Goal: Task Accomplishment & Management: Manage account settings

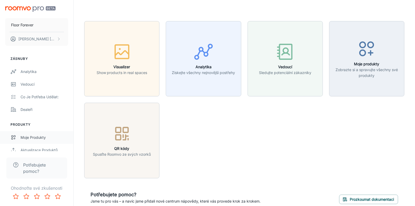
click at [36, 136] on div "Moje produkty" at bounding box center [45, 138] width 48 height 6
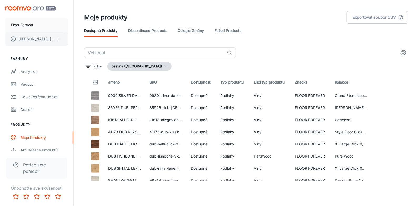
click at [56, 42] on button "[PERSON_NAME]" at bounding box center [36, 39] width 63 height 14
click at [83, 38] on li "Uživatelský profil" at bounding box center [87, 38] width 38 height 9
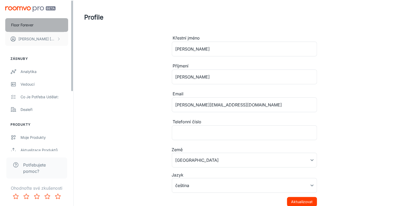
click at [43, 28] on button "Floor Forever" at bounding box center [36, 25] width 63 height 14
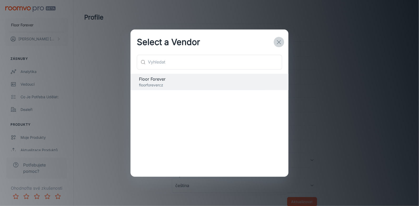
click at [276, 42] on icon "button" at bounding box center [279, 42] width 6 height 6
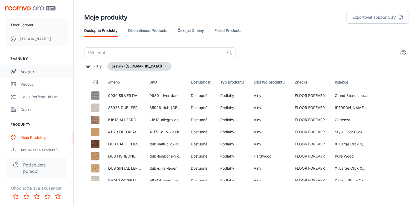
click at [46, 68] on link "Analytika" at bounding box center [36, 71] width 73 height 13
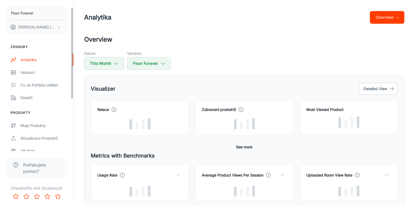
scroll to position [12, 0]
drag, startPoint x: 73, startPoint y: 72, endPoint x: 70, endPoint y: 79, distance: 7.8
click at [70, 79] on div "Floor Forever [PERSON_NAME] Zásnuby Analytika Vedoucí Co je potřeba udělat: Dea…" at bounding box center [36, 75] width 73 height 151
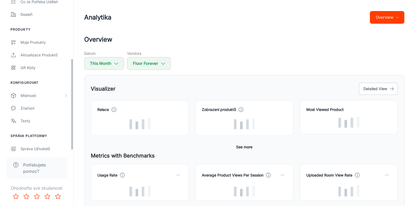
scroll to position [99, 0]
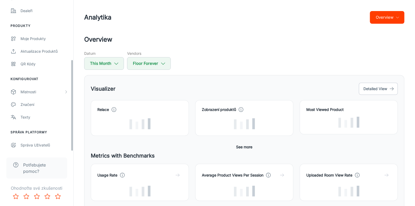
drag, startPoint x: 72, startPoint y: 62, endPoint x: 64, endPoint y: 128, distance: 66.7
click at [64, 128] on div "Floor Forever [PERSON_NAME] Zásnuby Analytika Vedoucí Co je potřeba udělat: Dea…" at bounding box center [36, 75] width 73 height 151
click at [42, 149] on link "Správa uživatelů" at bounding box center [36, 145] width 73 height 13
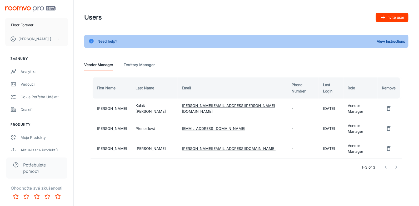
click at [34, 164] on span "Potřebujete pomoc?" at bounding box center [42, 168] width 38 height 13
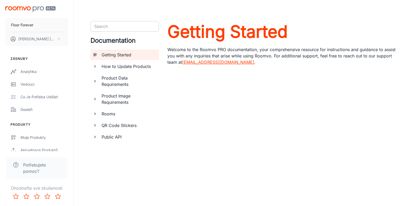
click at [131, 27] on input "Search" at bounding box center [120, 26] width 57 height 7
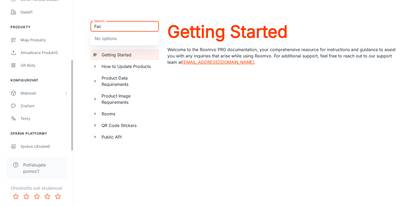
scroll to position [99, 0]
drag, startPoint x: 72, startPoint y: 61, endPoint x: 65, endPoint y: 136, distance: 74.9
click at [65, 136] on div "Floor Forever [PERSON_NAME] Zásnuby Analytika Vedoucí Co je potřeba udělat: Dea…" at bounding box center [36, 75] width 73 height 151
type input "Fac"
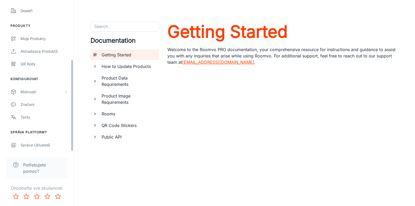
click at [73, 102] on div "Floor Forever [PERSON_NAME] Zásnuby Analytika Vedoucí Co je potřeba udělat: Dea…" at bounding box center [37, 103] width 74 height 206
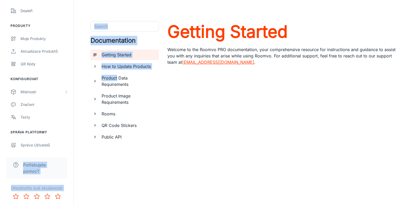
drag, startPoint x: 73, startPoint y: 102, endPoint x: 81, endPoint y: 79, distance: 23.6
click at [81, 79] on div "Floor Forever [PERSON_NAME] Zásnuby Analytika Vedoucí Co je potřeba udělat: Dea…" at bounding box center [207, 109] width 415 height 218
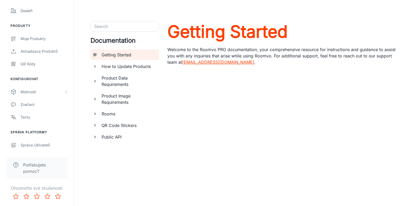
drag, startPoint x: 81, startPoint y: 79, endPoint x: 83, endPoint y: 95, distance: 16.0
click at [83, 95] on div "Search Search Documentation Getting Started How to Update Products Product Data…" at bounding box center [244, 109] width 333 height 176
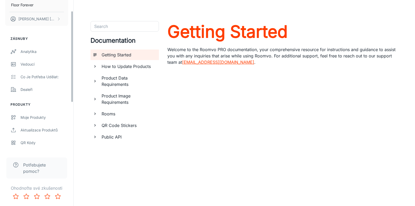
scroll to position [0, 0]
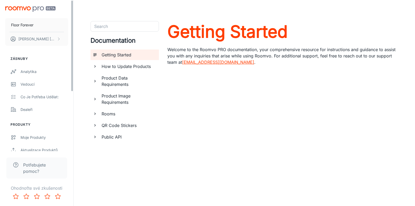
drag, startPoint x: 72, startPoint y: 90, endPoint x: 87, endPoint y: 6, distance: 85.8
click at [87, 6] on div "Floor Forever [PERSON_NAME] Zásnuby Analytika Vedoucí Co je potřeba udělat: Dea…" at bounding box center [207, 109] width 415 height 218
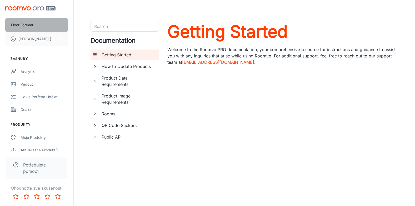
click at [26, 25] on p "Floor Forever" at bounding box center [22, 25] width 22 height 6
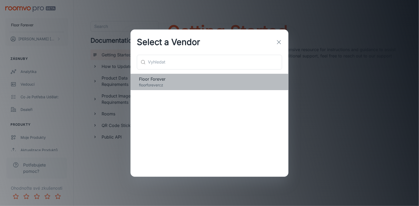
click at [154, 88] on div "Floor Forever floorforevercz" at bounding box center [210, 82] width 158 height 16
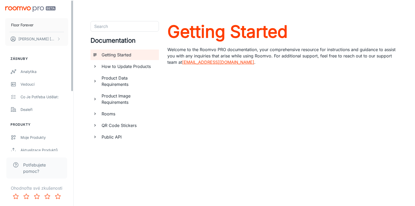
click at [31, 4] on div "Floor Forever [PERSON_NAME]" at bounding box center [36, 25] width 73 height 50
click at [34, 7] on img "scrollable content" at bounding box center [30, 9] width 50 height 6
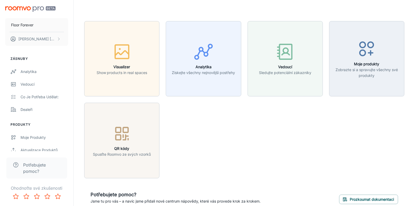
drag, startPoint x: 372, startPoint y: 0, endPoint x: 313, endPoint y: 115, distance: 128.6
click at [313, 115] on div "Visualizer Show products in real spaces Analytika Získejte všechny nejnovější p…" at bounding box center [241, 96] width 327 height 163
click at [359, 195] on button "Prozkoumat dokumentaci" at bounding box center [368, 199] width 59 height 9
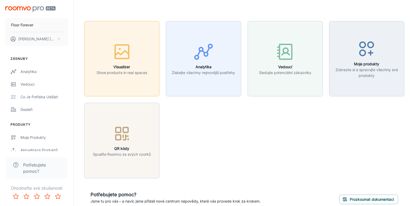
click at [130, 49] on icon "button" at bounding box center [122, 52] width 20 height 20
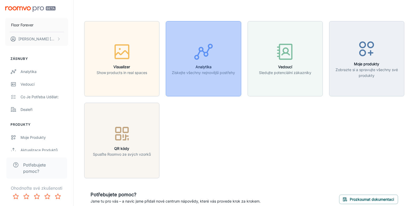
click at [218, 54] on div "button" at bounding box center [203, 53] width 63 height 22
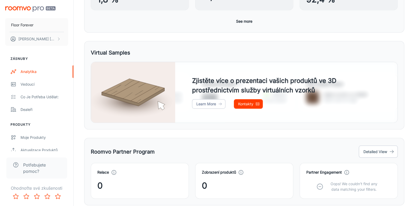
scroll to position [261, 0]
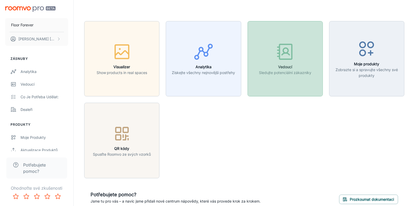
click at [293, 56] on icon "button" at bounding box center [285, 52] width 20 height 20
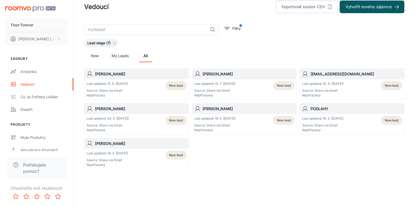
scroll to position [12, 0]
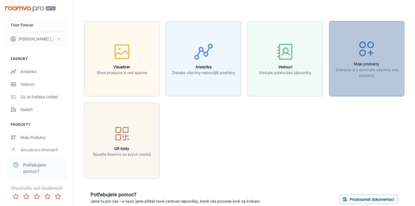
click at [376, 57] on icon "button" at bounding box center [367, 49] width 20 height 20
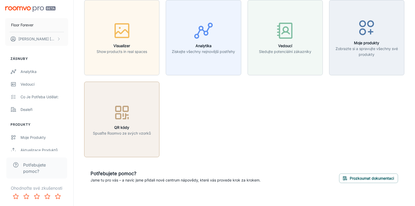
scroll to position [25, 0]
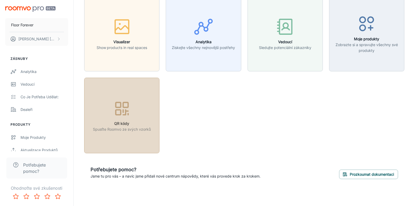
click at [146, 128] on p "Spusťte Roomvo ze svých vzorků" at bounding box center [122, 129] width 58 height 6
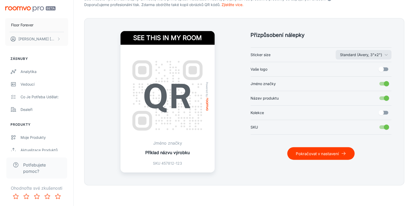
scroll to position [122, 0]
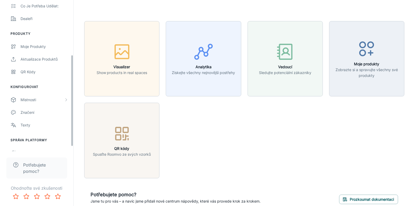
scroll to position [99, 0]
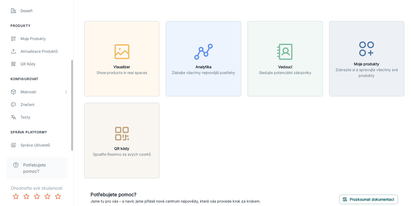
drag, startPoint x: 72, startPoint y: 37, endPoint x: 76, endPoint y: 109, distance: 72.8
click at [76, 109] on div "Floor Forever [PERSON_NAME] Zásnuby Analytika Vedoucí Co je potřeba udělat: Dea…" at bounding box center [207, 115] width 415 height 231
click at [56, 48] on div "Aktualizace produktů" at bounding box center [45, 51] width 48 height 6
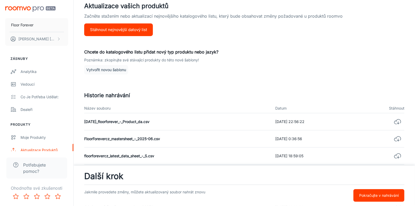
scroll to position [105, 0]
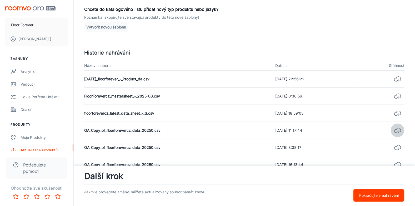
click at [397, 131] on icon "button" at bounding box center [397, 130] width 7 height 7
click at [266, 52] on h5 "Historie nahrávání" at bounding box center [244, 53] width 320 height 8
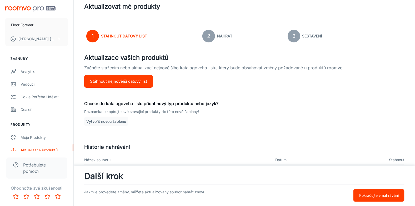
scroll to position [0, 0]
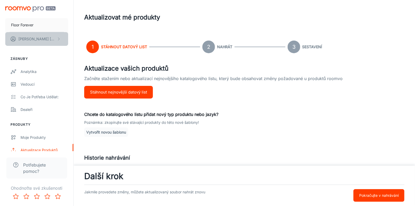
click at [55, 38] on button "[PERSON_NAME]" at bounding box center [36, 39] width 63 height 14
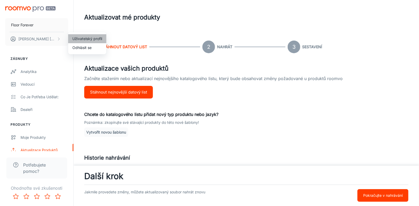
click at [77, 42] on li "Uživatelský profil" at bounding box center [87, 38] width 38 height 9
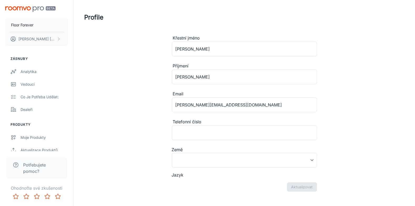
type input "[GEOGRAPHIC_DATA]"
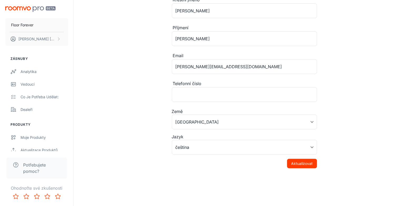
scroll to position [27, 0]
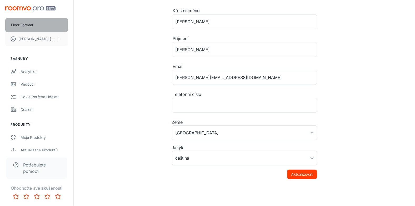
click at [17, 27] on p "Floor Forever" at bounding box center [22, 25] width 22 height 6
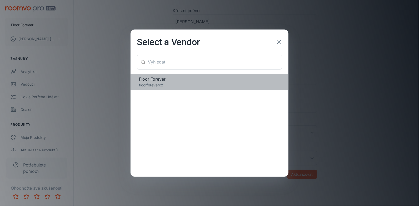
click at [154, 81] on span "Floor Forever" at bounding box center [209, 79] width 141 height 6
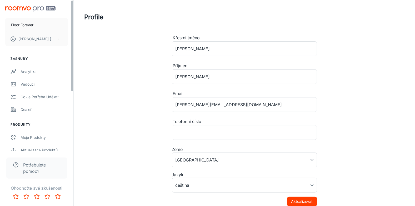
scroll to position [0, 0]
click at [50, 9] on img "scrollable content" at bounding box center [30, 9] width 50 height 6
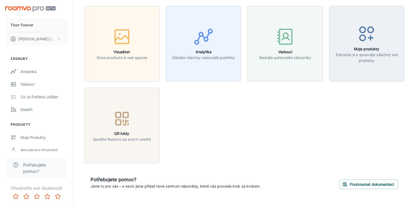
scroll to position [14, 0]
